Goal: Understand process/instructions: Learn how to perform a task or action

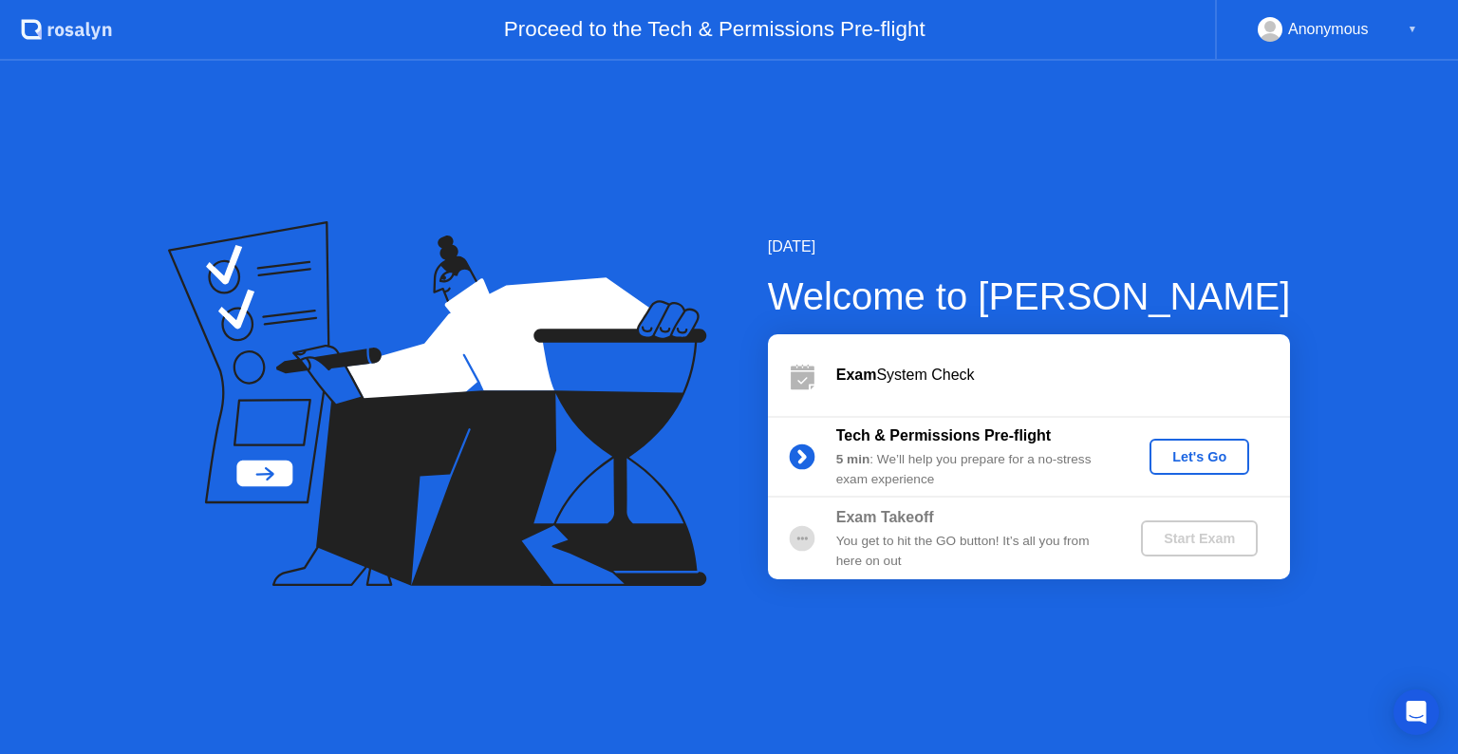
click at [1180, 454] on div "Let's Go" at bounding box center [1199, 456] width 84 height 15
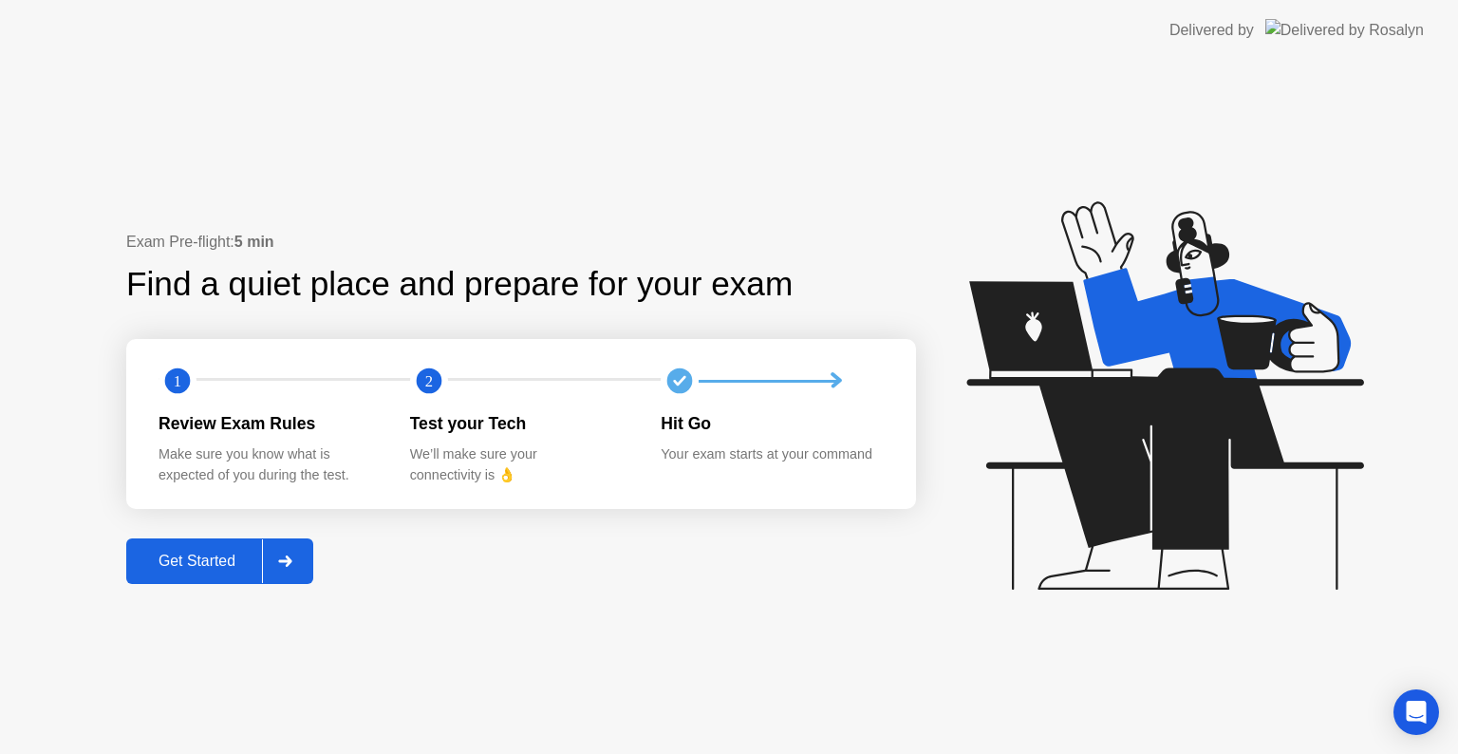
click at [293, 568] on div at bounding box center [285, 561] width 46 height 44
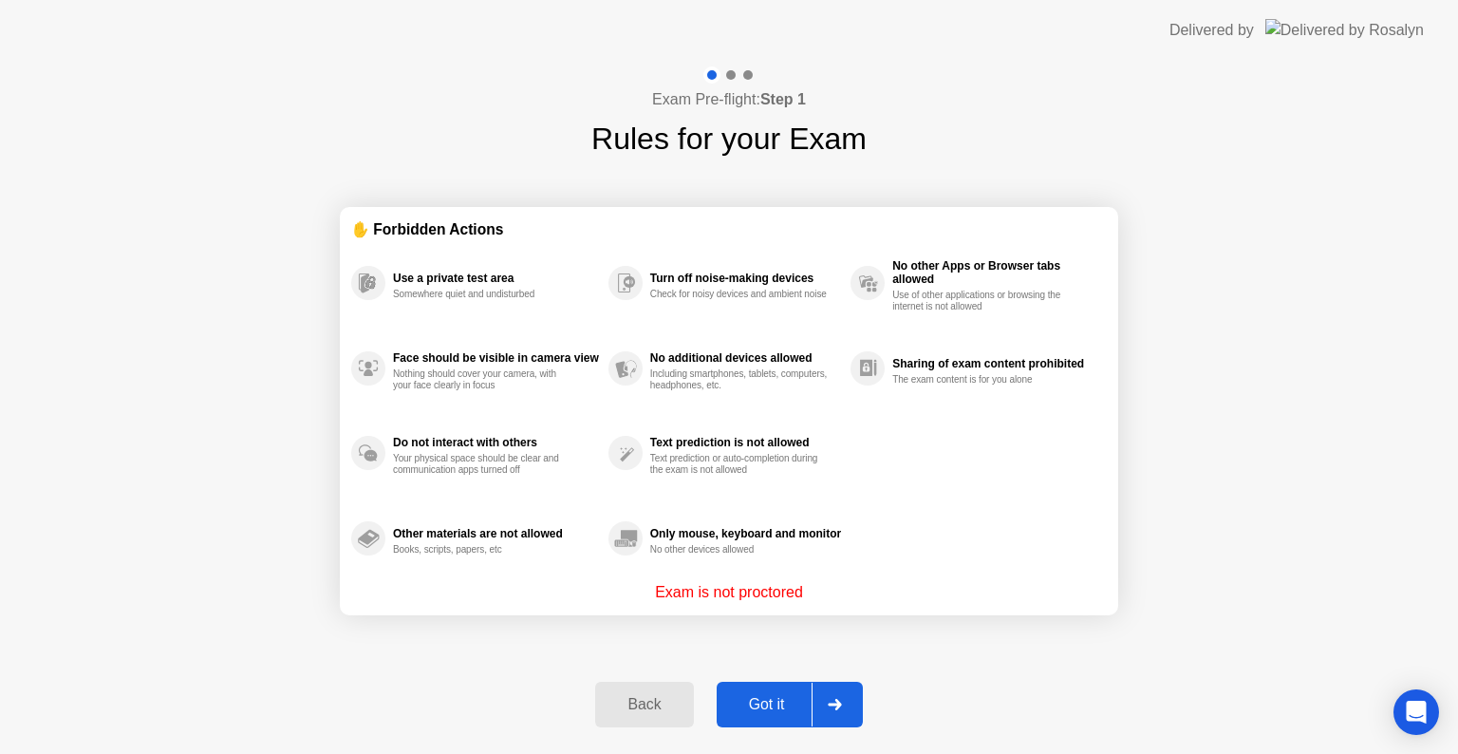
click at [827, 686] on div at bounding box center [835, 705] width 46 height 44
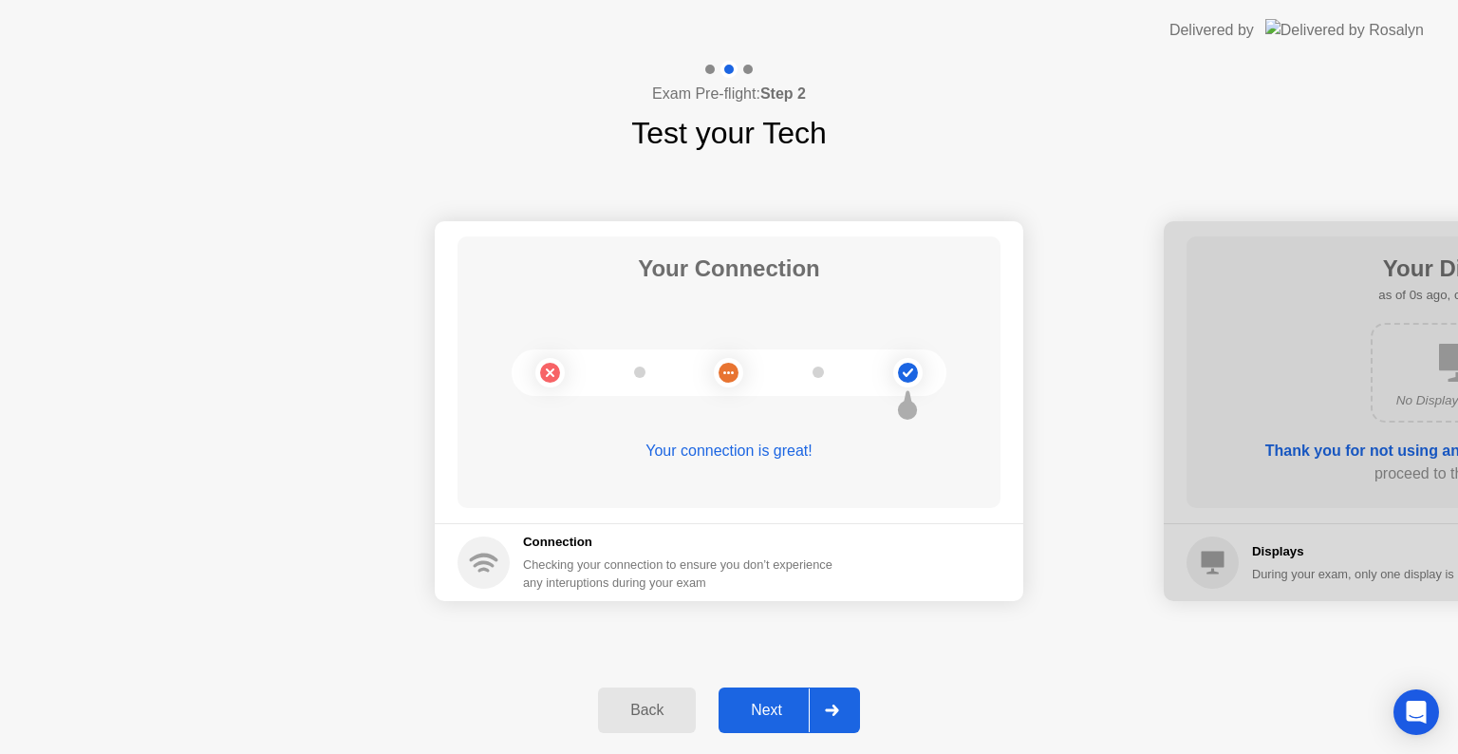
click at [827, 687] on button "Next" at bounding box center [789, 710] width 141 height 46
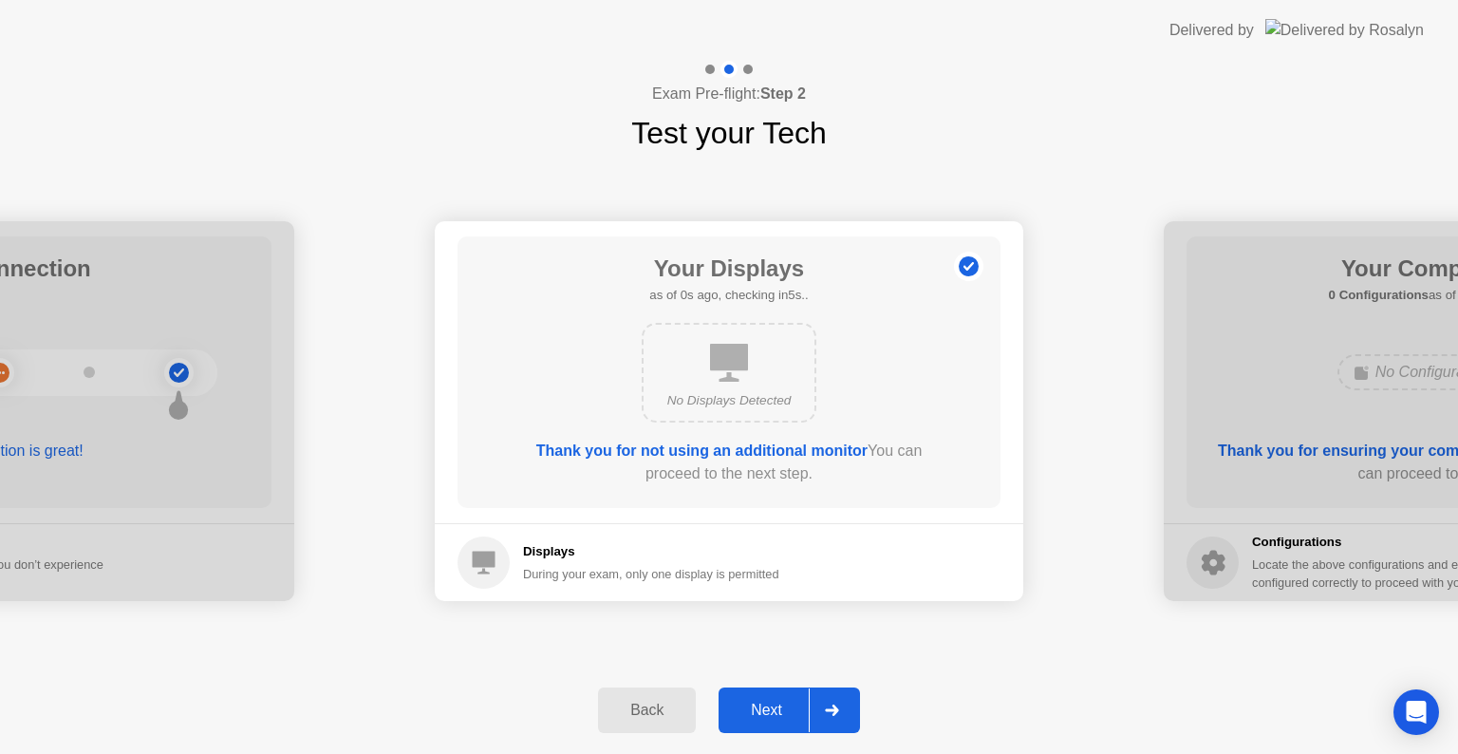
click at [787, 704] on div "Next" at bounding box center [766, 710] width 84 height 17
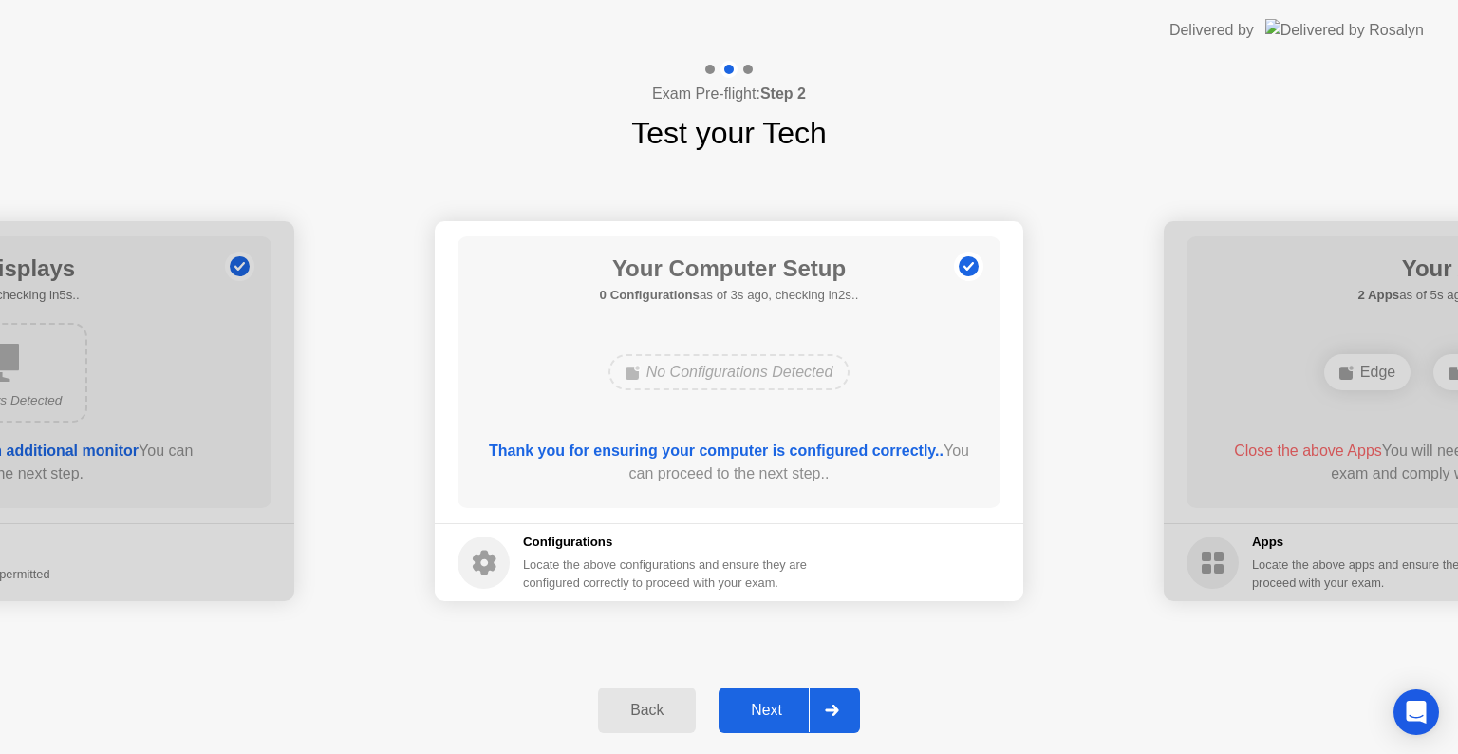
click at [787, 704] on div "Next" at bounding box center [766, 710] width 84 height 17
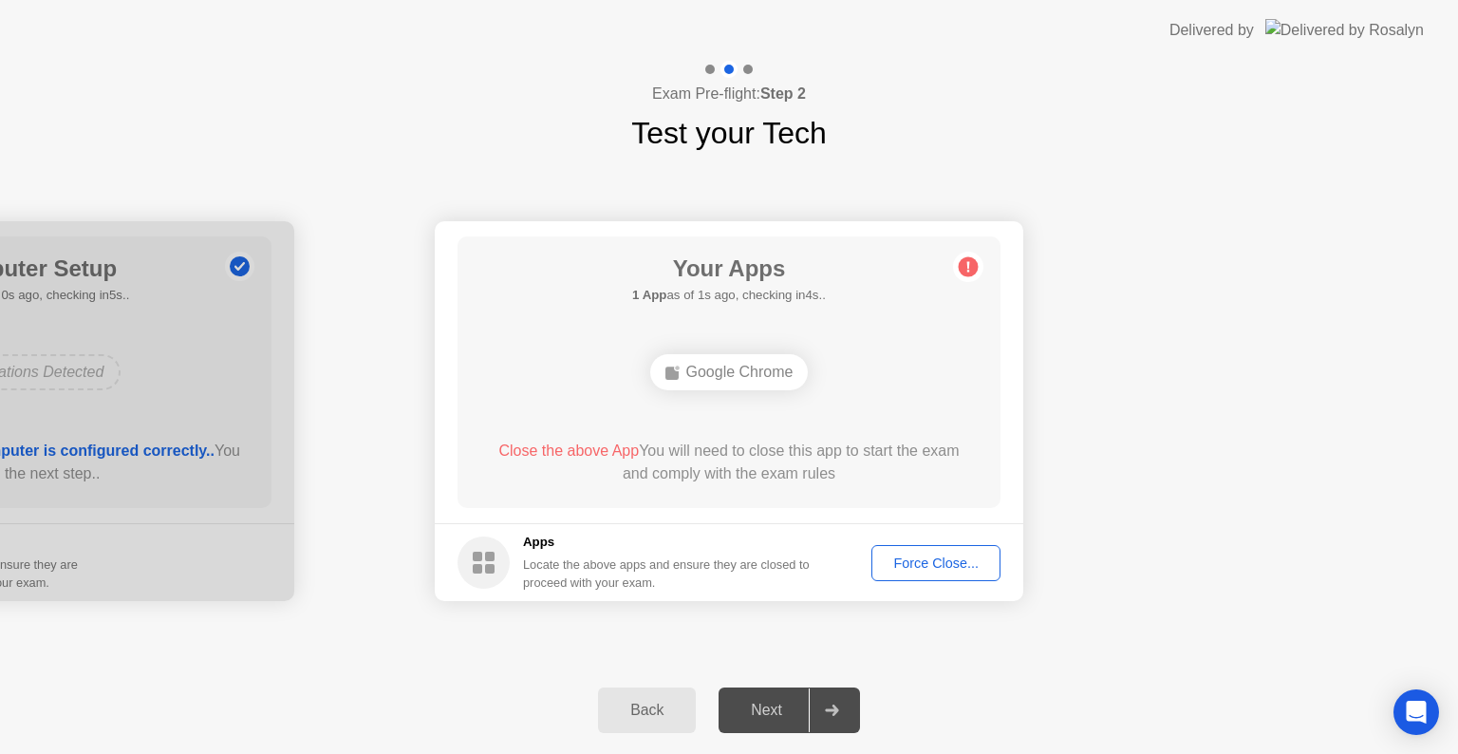
click at [943, 555] on div "Force Close..." at bounding box center [936, 562] width 116 height 15
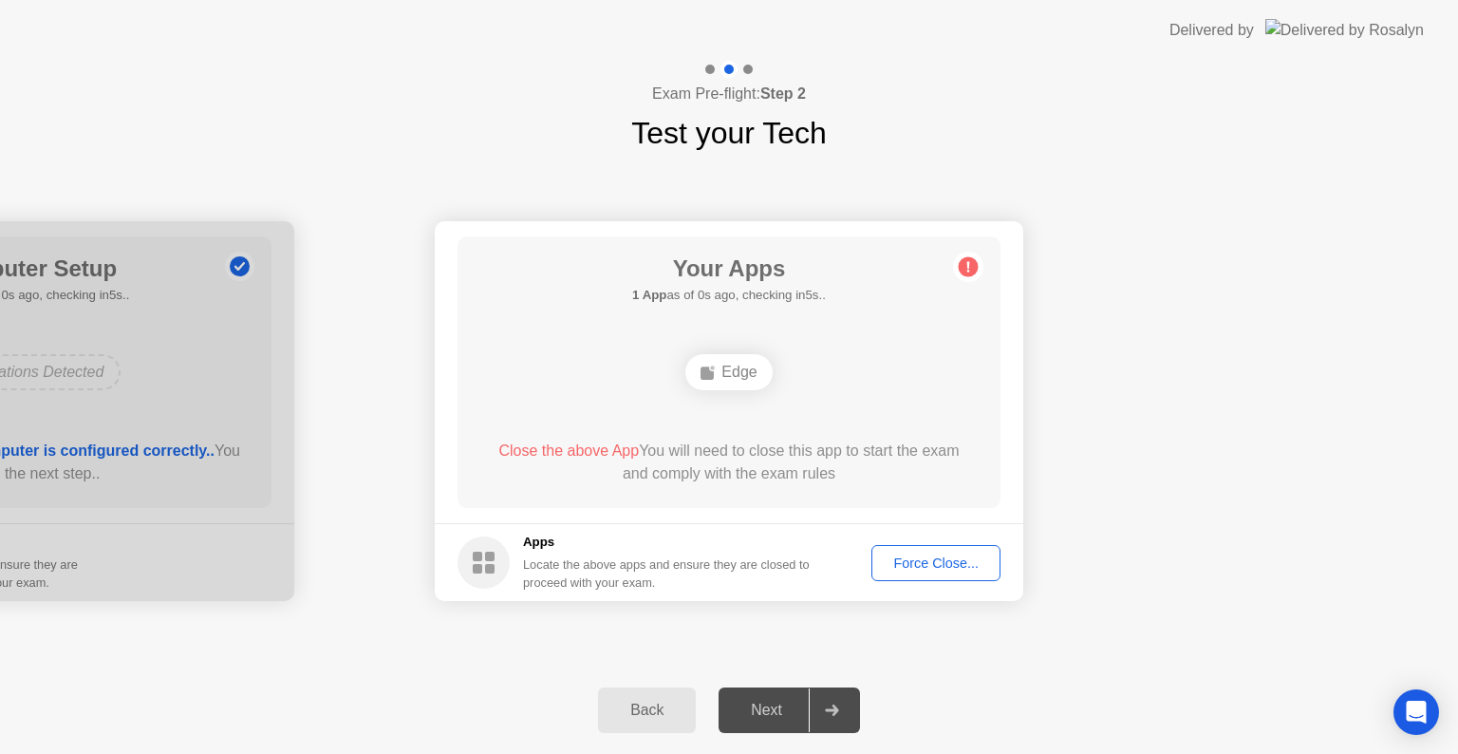
click at [923, 559] on div "Force Close..." at bounding box center [936, 562] width 116 height 15
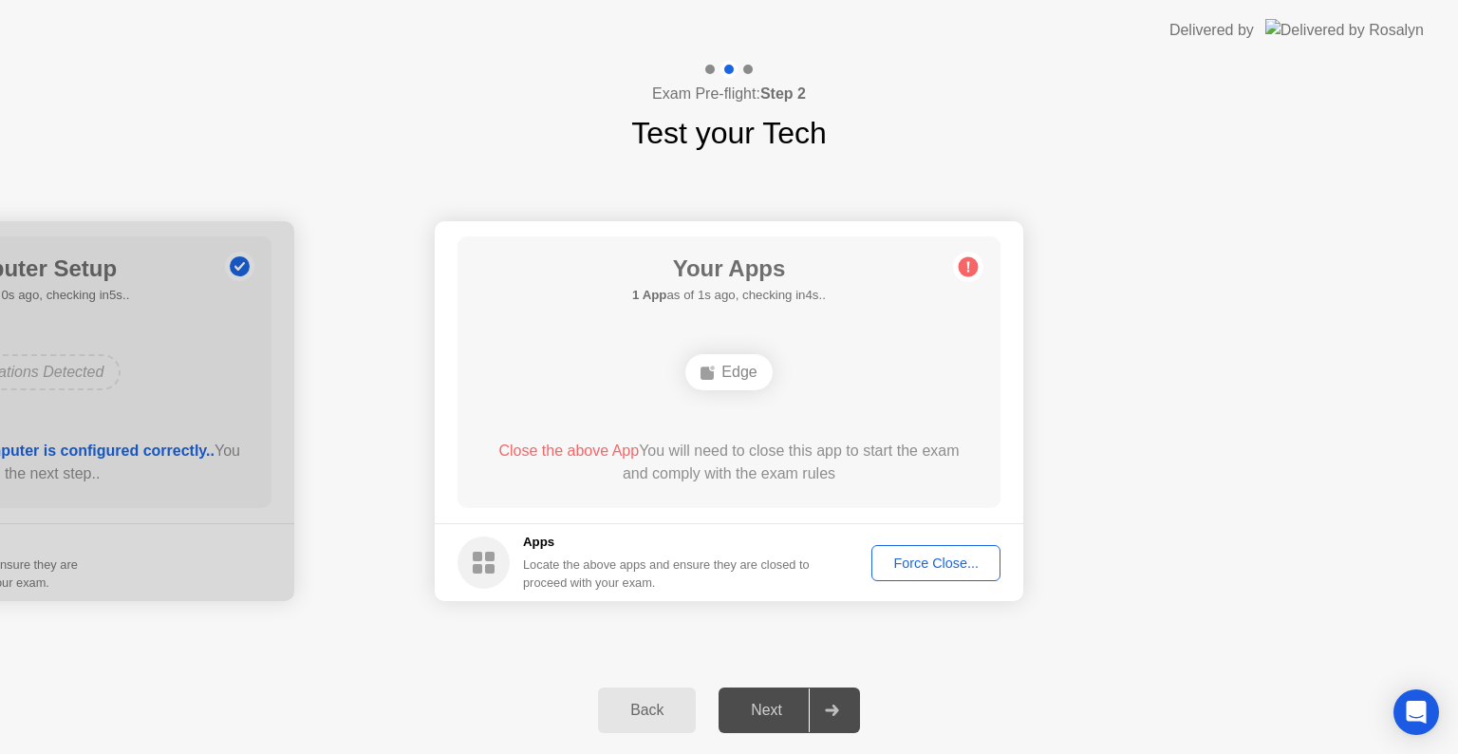
click at [710, 382] on div "Edge" at bounding box center [728, 372] width 86 height 36
click at [840, 706] on div at bounding box center [832, 710] width 46 height 44
click at [624, 702] on div "Back" at bounding box center [647, 710] width 86 height 17
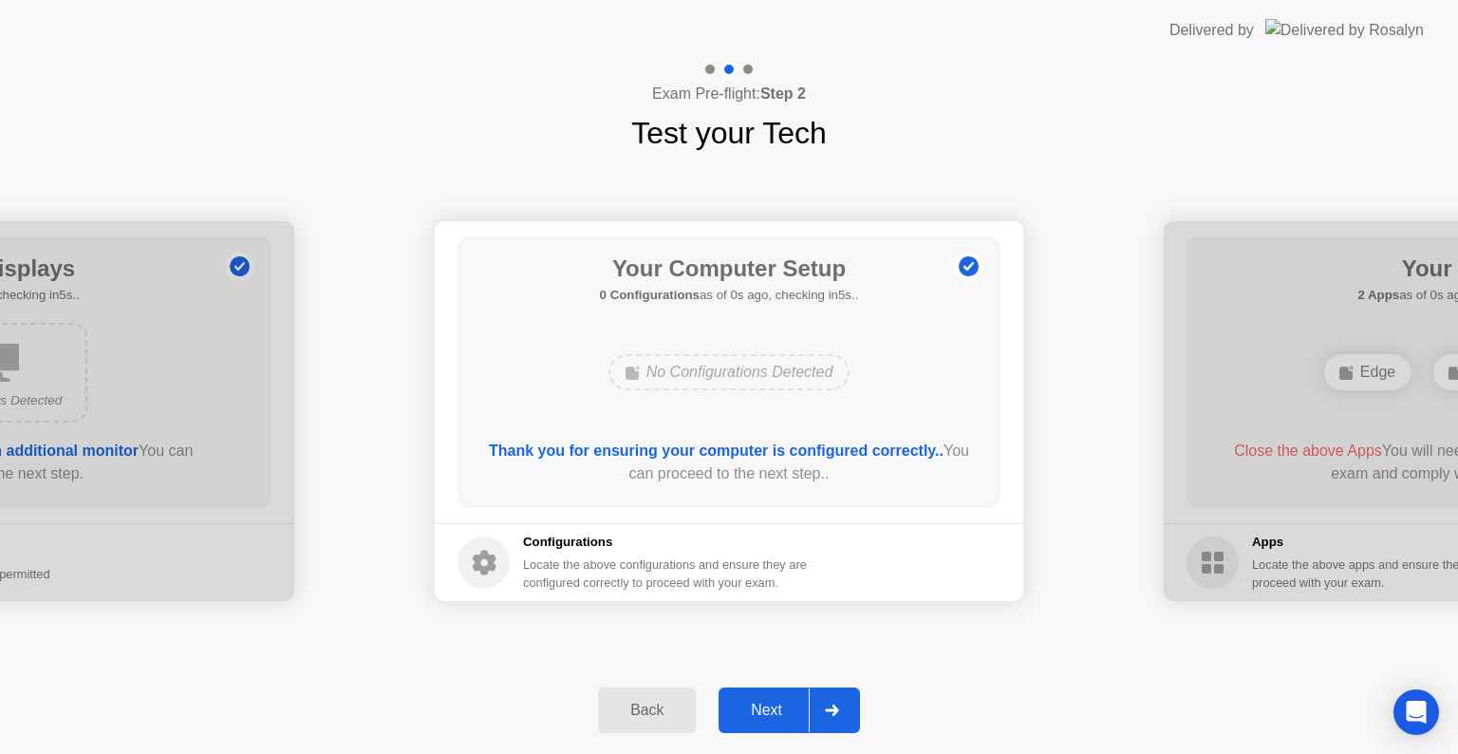
click at [624, 702] on div "Back" at bounding box center [647, 710] width 86 height 17
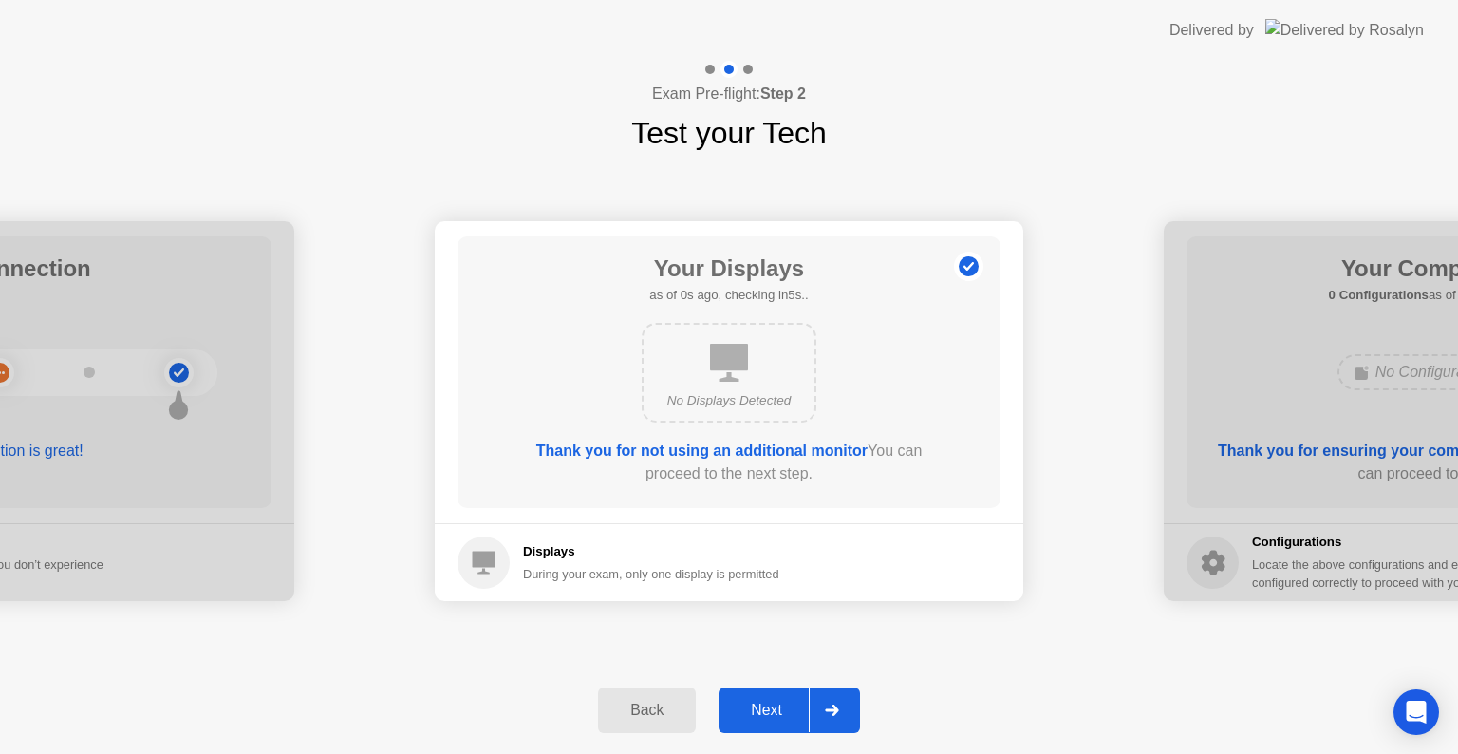
click at [624, 702] on div "Back" at bounding box center [647, 710] width 86 height 17
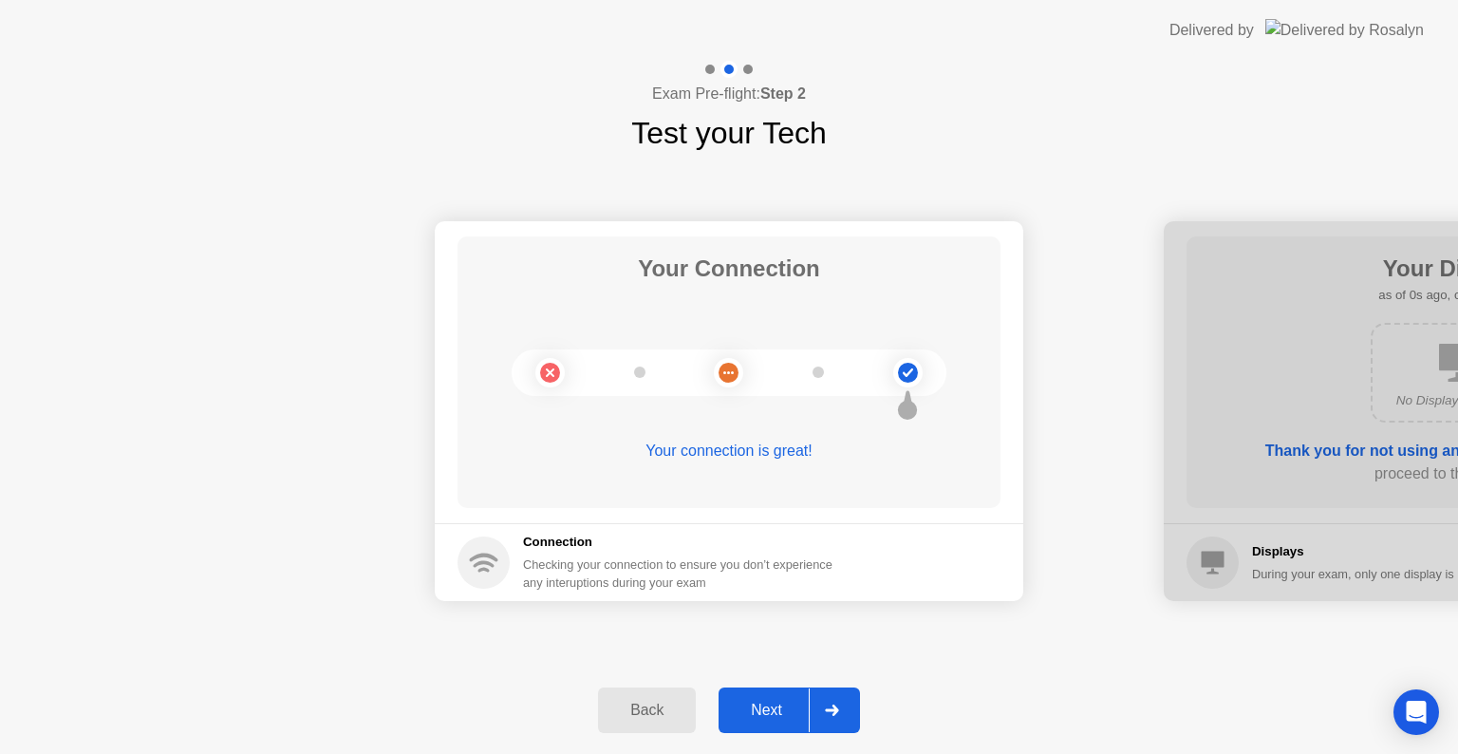
click at [819, 712] on div at bounding box center [832, 710] width 46 height 44
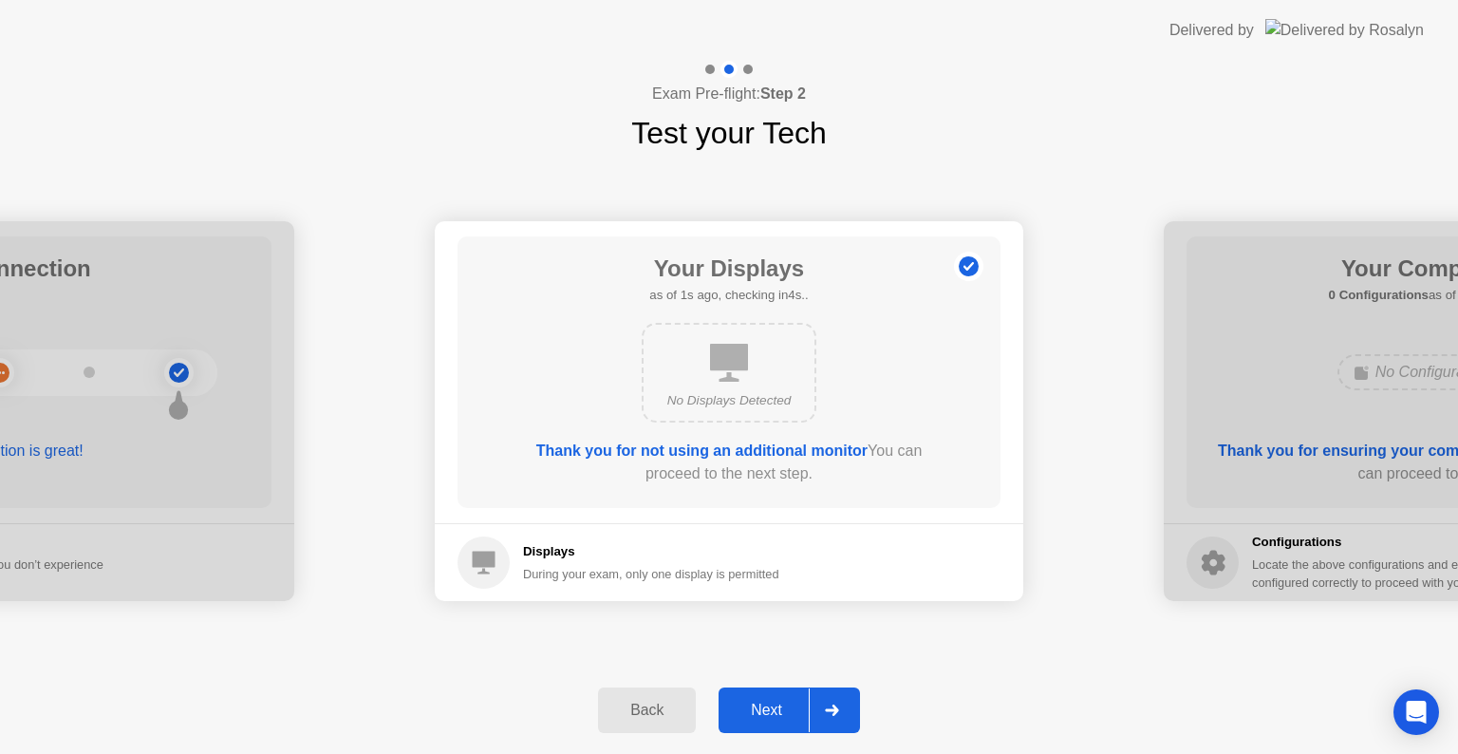
click at [819, 712] on div at bounding box center [832, 710] width 46 height 44
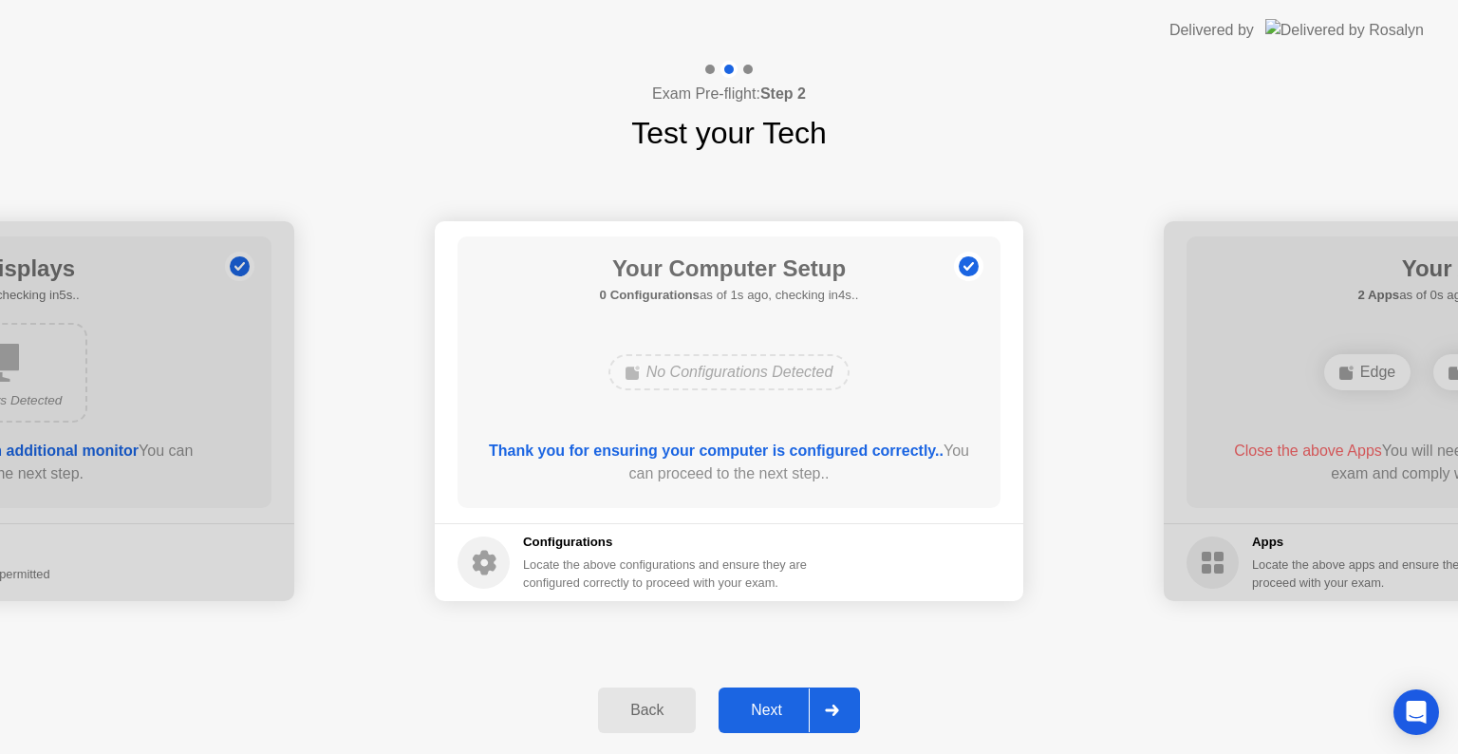
click at [819, 712] on div at bounding box center [832, 710] width 46 height 44
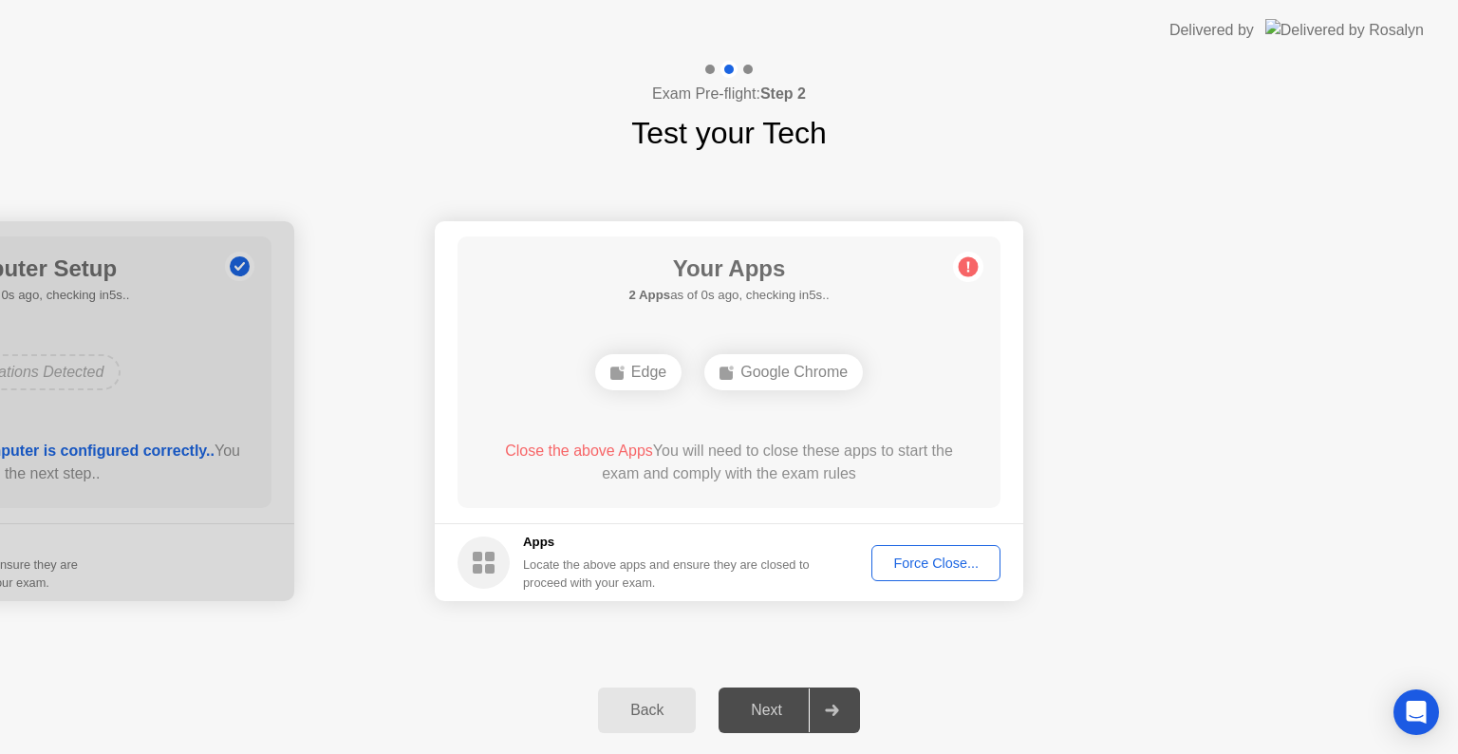
click at [915, 555] on div "Force Close..." at bounding box center [936, 562] width 116 height 15
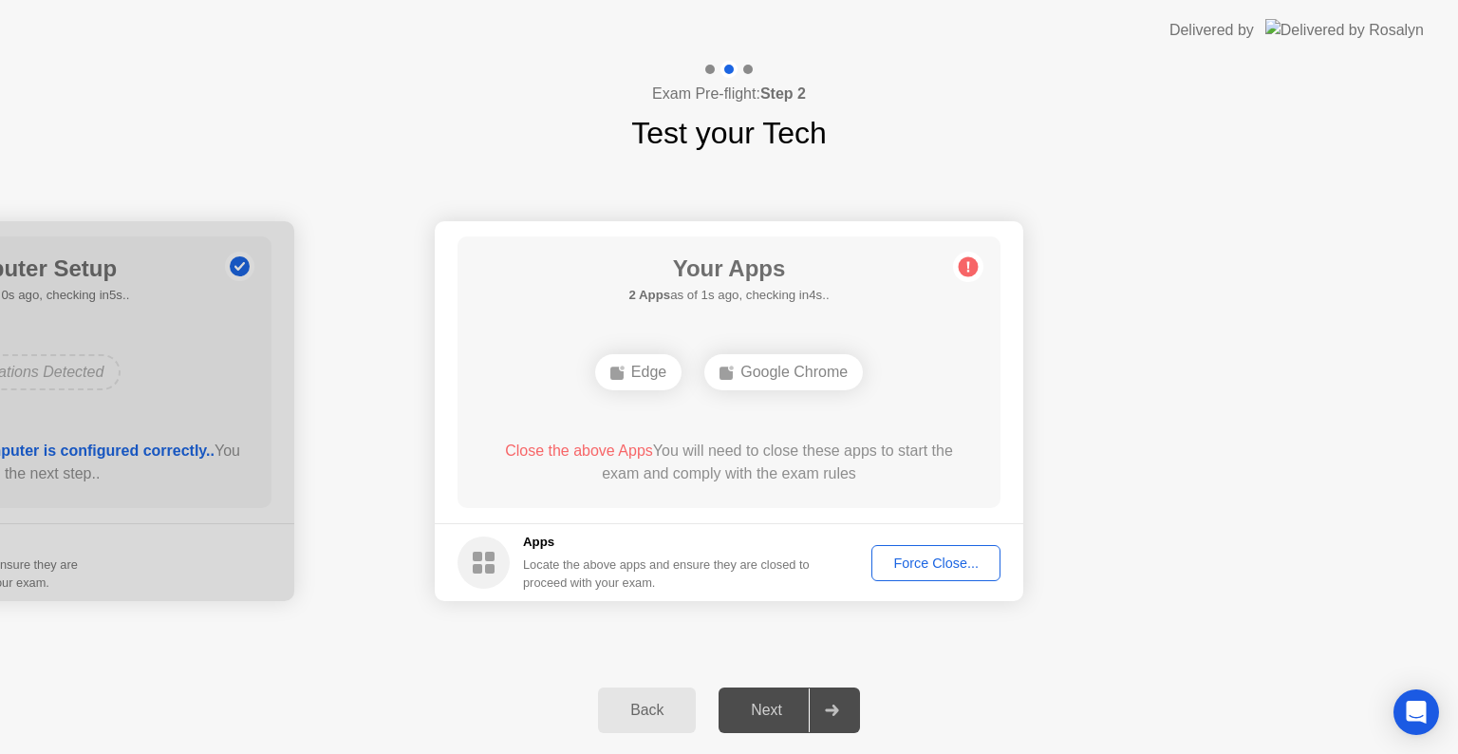
click at [825, 706] on icon at bounding box center [832, 709] width 14 height 11
click at [759, 709] on div "Next" at bounding box center [766, 710] width 84 height 17
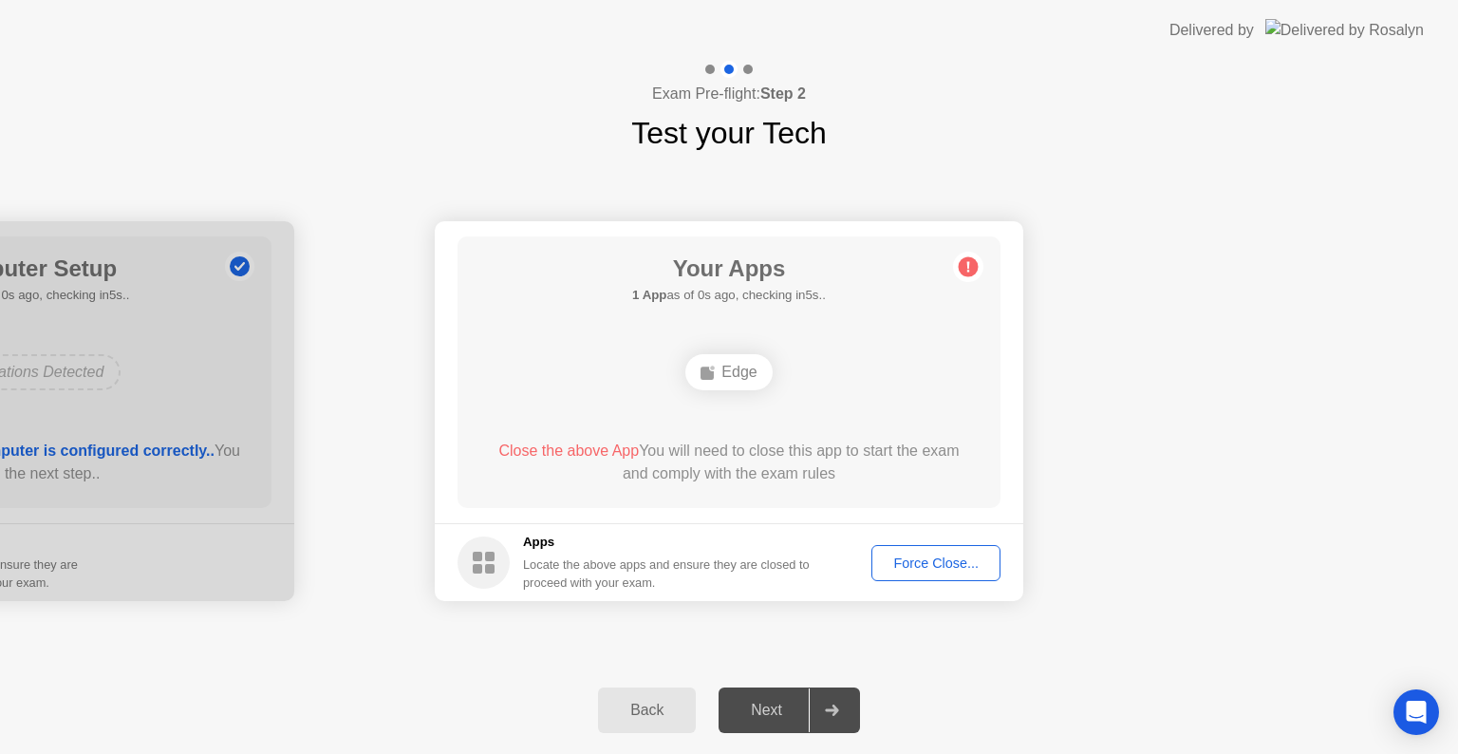
click at [836, 716] on div at bounding box center [832, 710] width 46 height 44
click at [749, 384] on div "Edge" at bounding box center [728, 372] width 86 height 36
click at [909, 549] on button "Force Close..." at bounding box center [936, 563] width 129 height 36
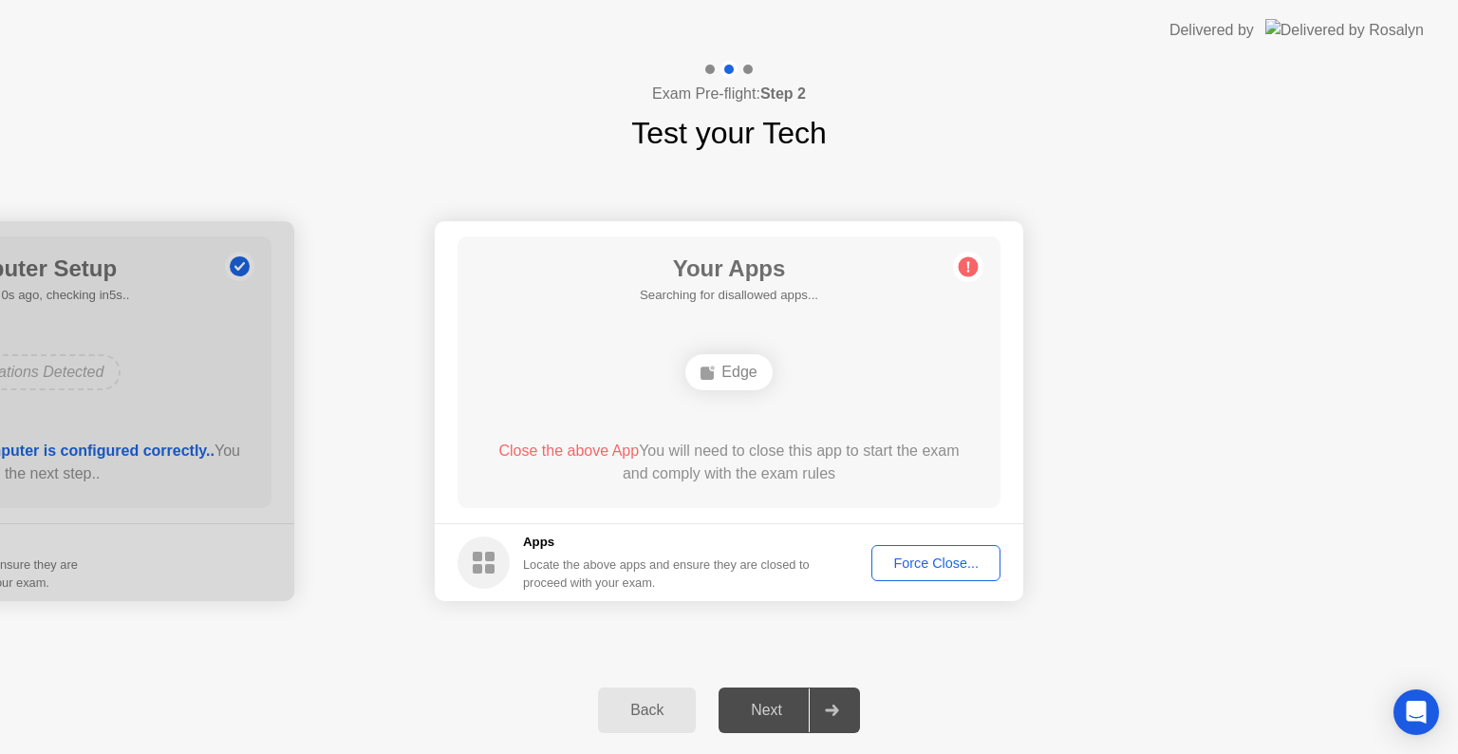
click at [906, 556] on div "Force Close..." at bounding box center [936, 562] width 116 height 15
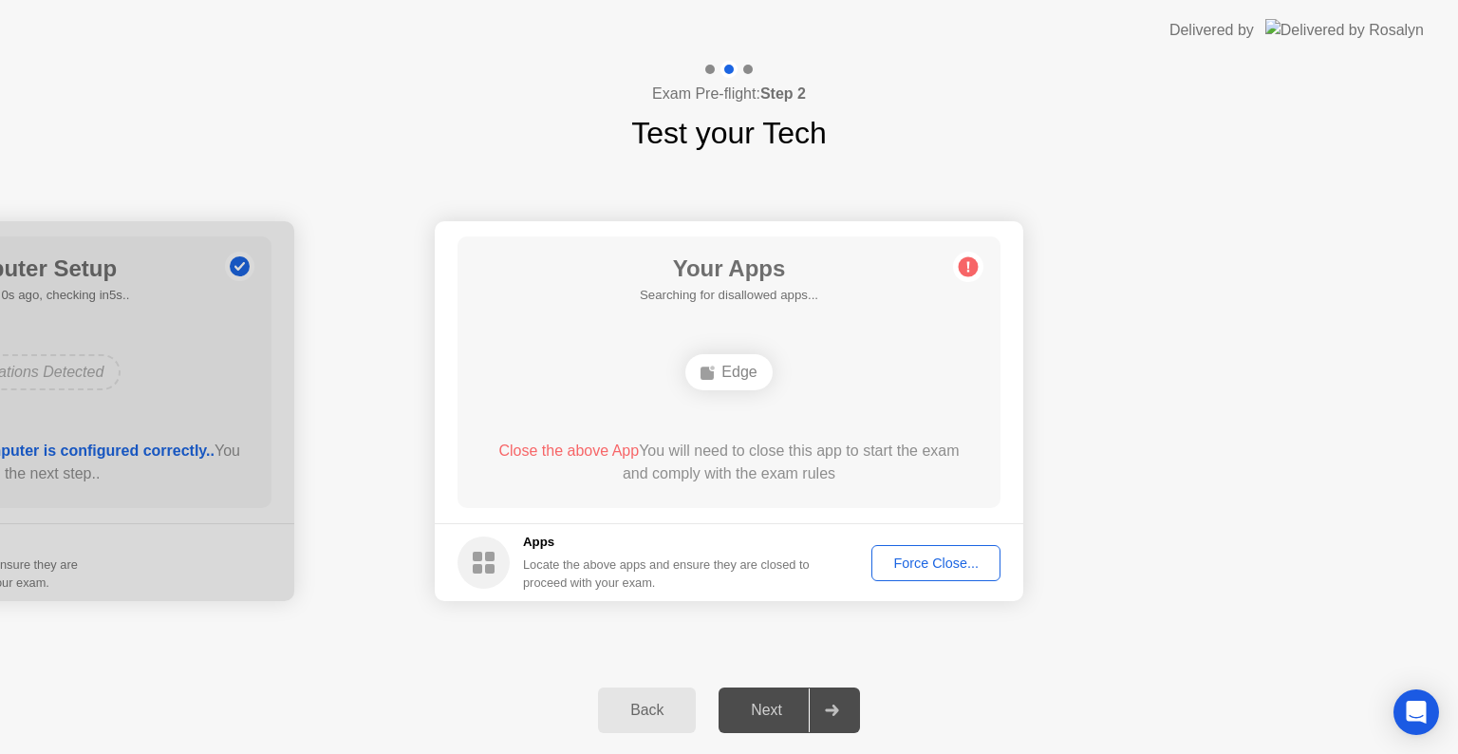
click at [902, 555] on div "Force Close..." at bounding box center [936, 562] width 116 height 15
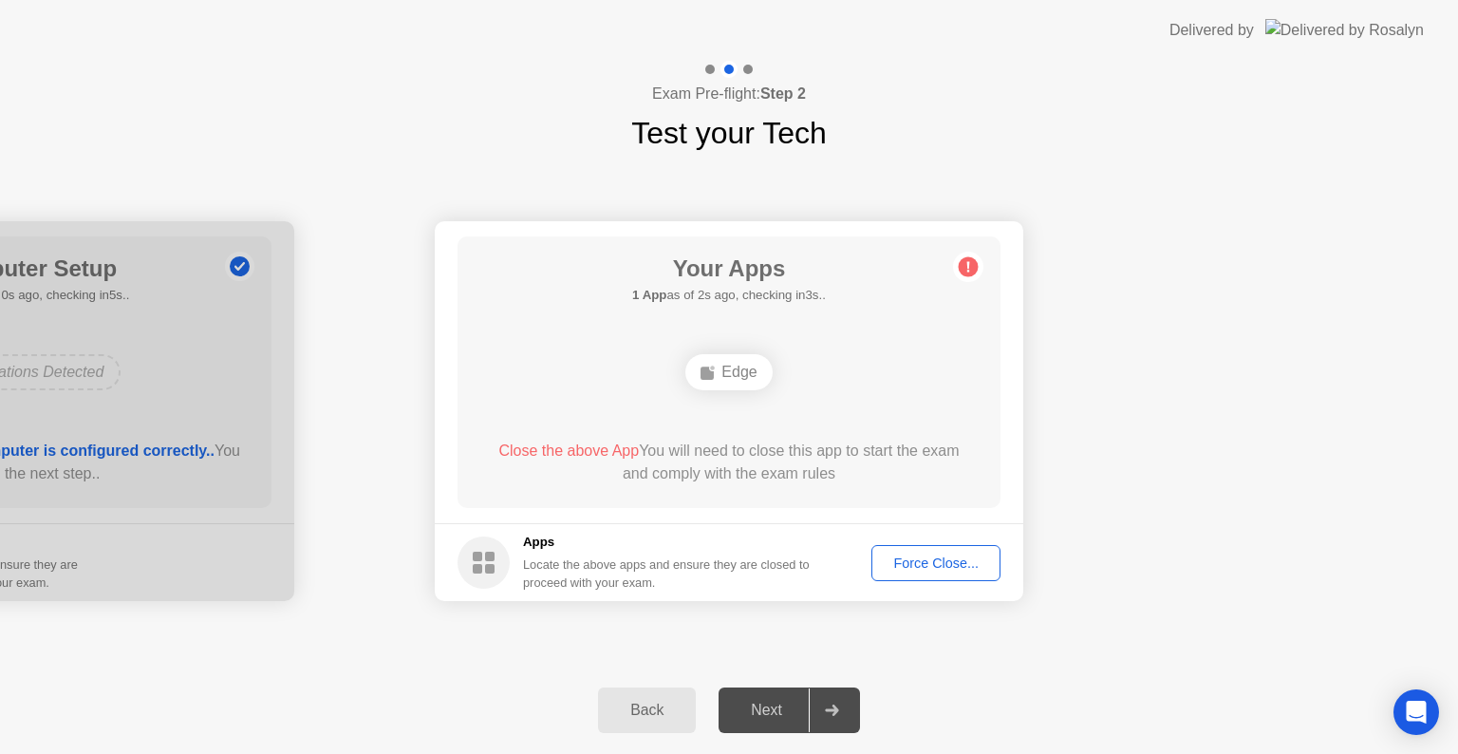
click at [680, 704] on div "Back" at bounding box center [647, 710] width 86 height 17
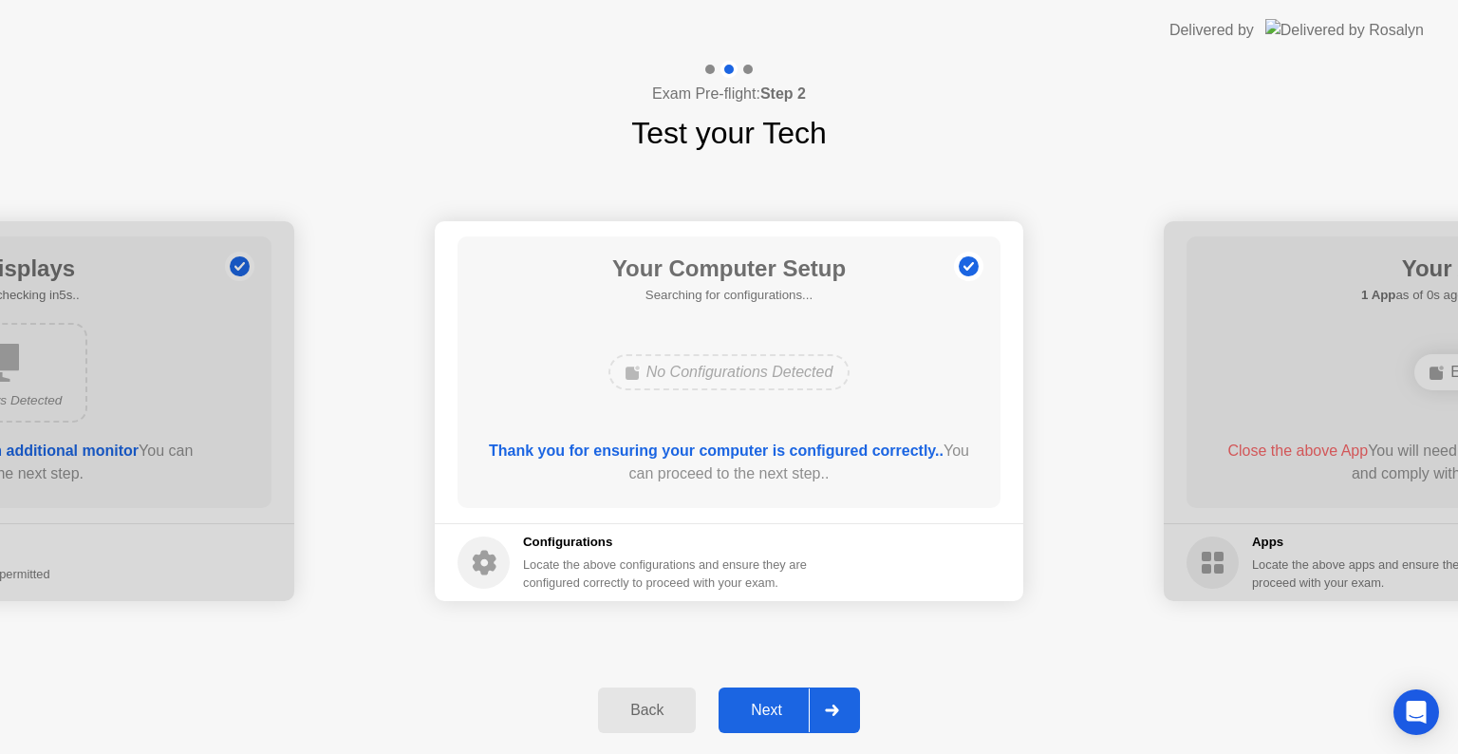
click at [680, 704] on div "Back" at bounding box center [647, 710] width 86 height 17
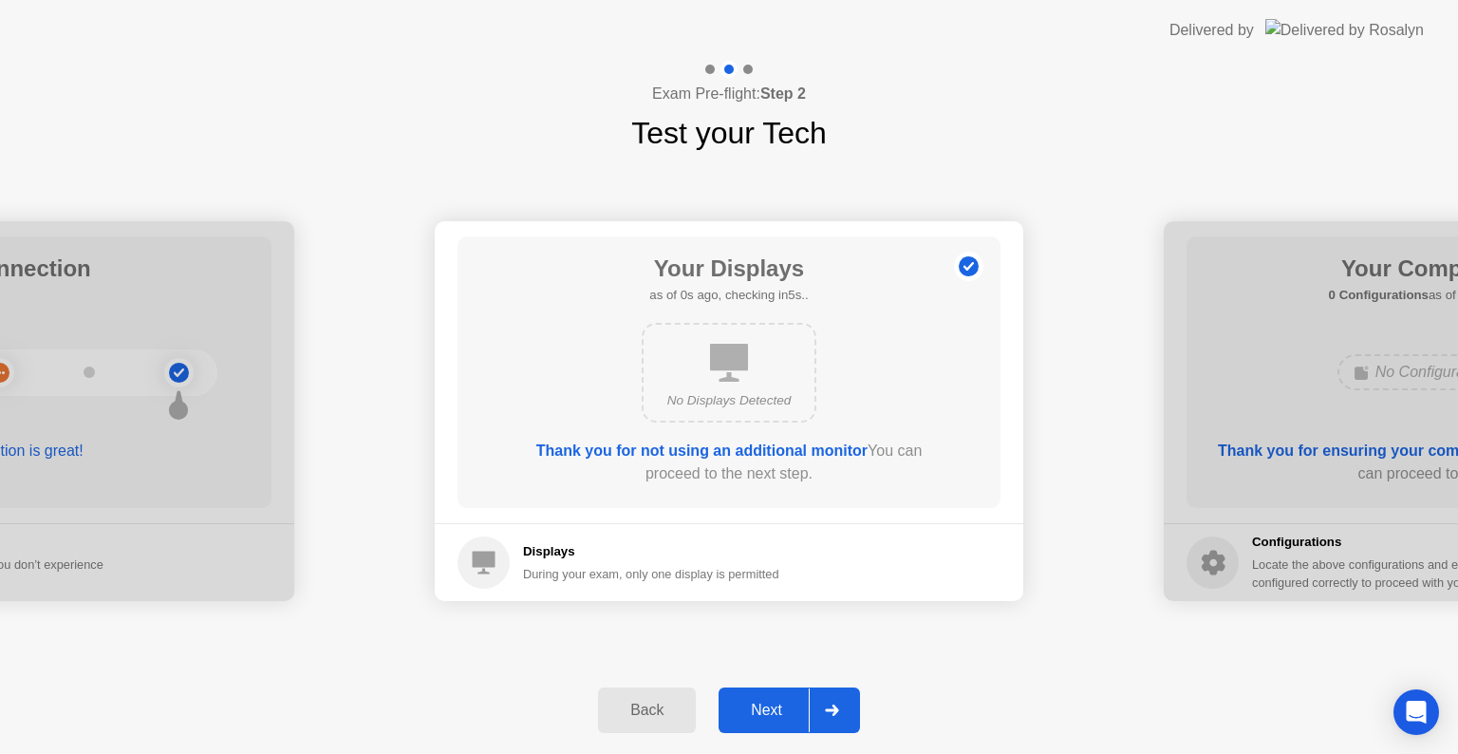
click at [680, 704] on div "Back" at bounding box center [647, 710] width 86 height 17
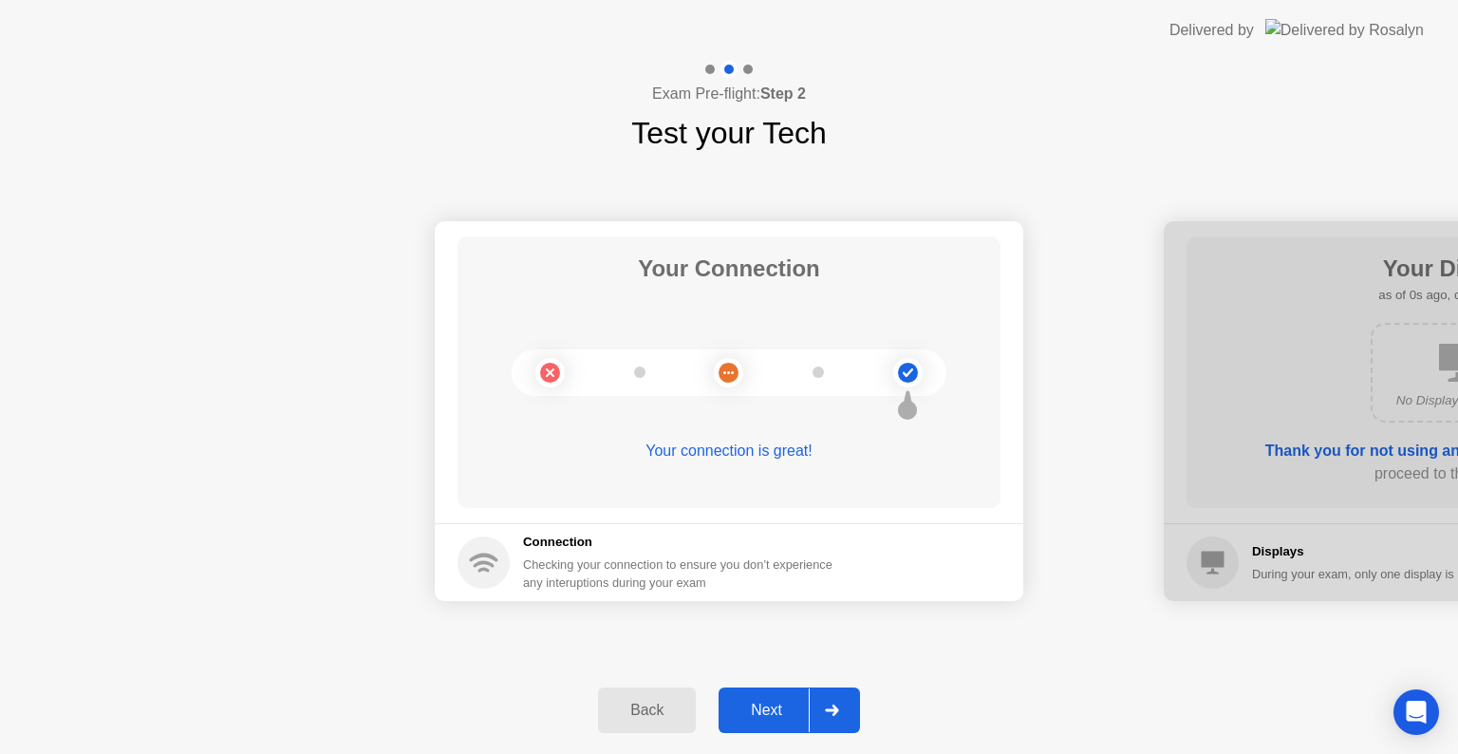
click at [680, 704] on div "Back" at bounding box center [647, 710] width 86 height 17
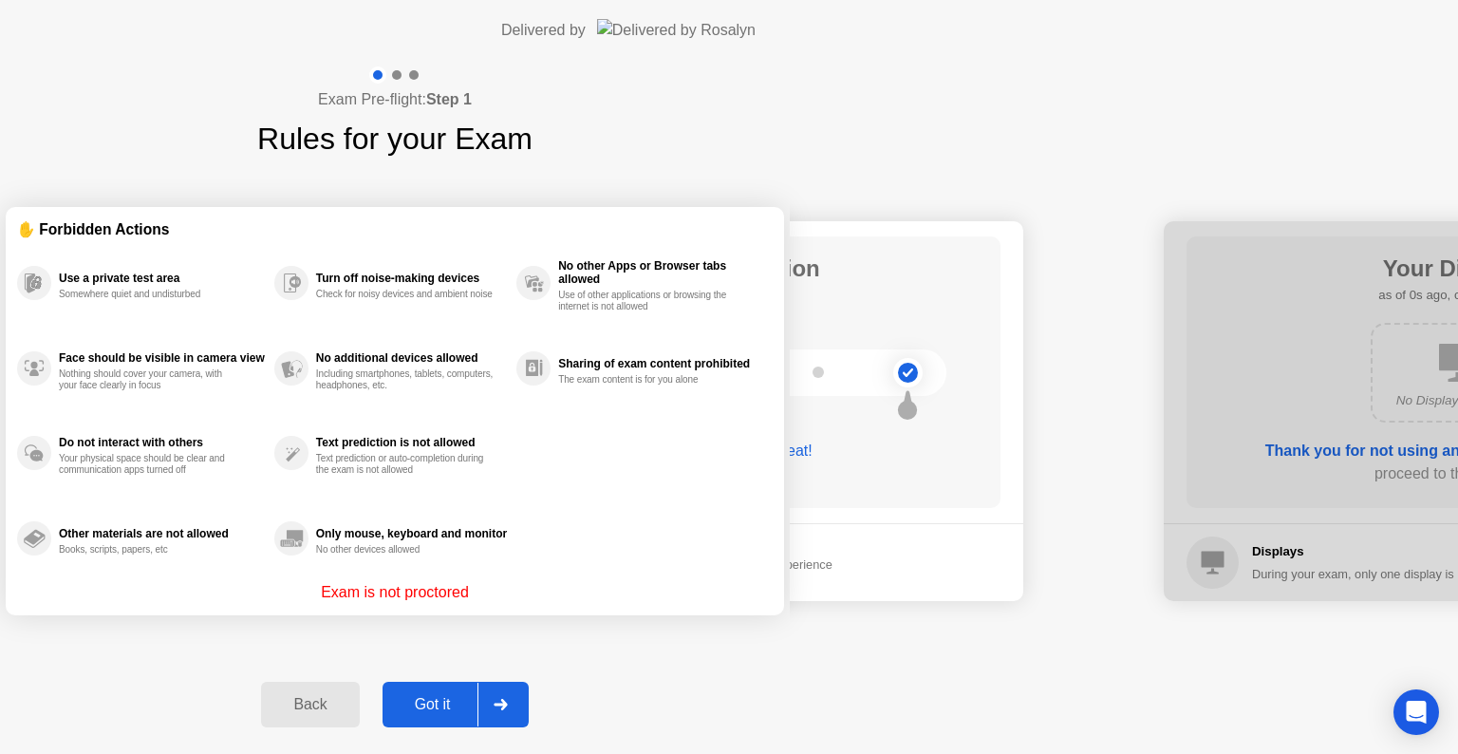
click at [353, 704] on div "Back" at bounding box center [310, 704] width 86 height 17
